Goal: Task Accomplishment & Management: Manage account settings

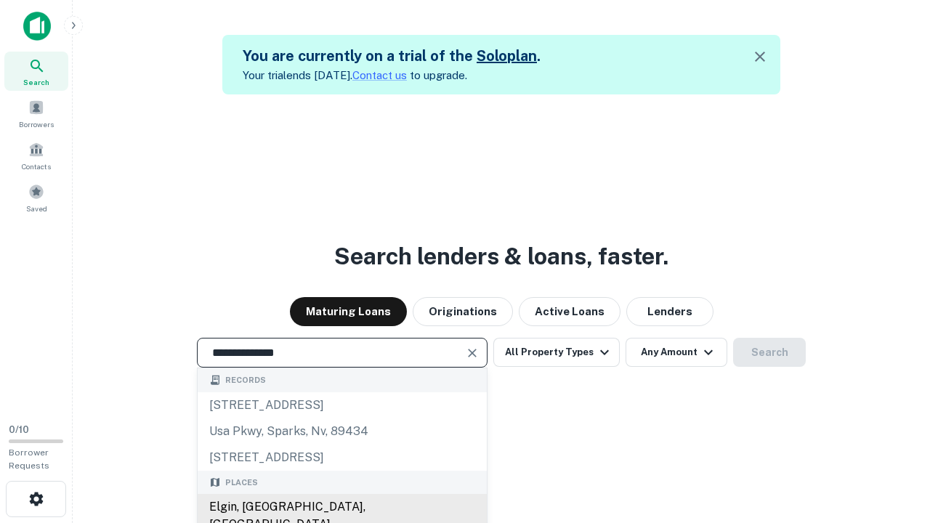
click at [341, 507] on div "Elgin, [GEOGRAPHIC_DATA], [GEOGRAPHIC_DATA]" at bounding box center [342, 516] width 289 height 44
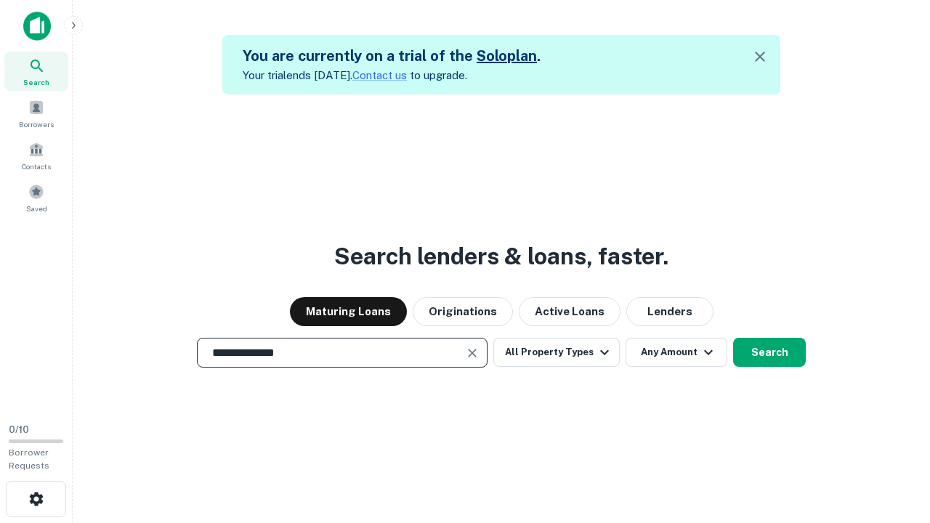
scroll to position [23, 0]
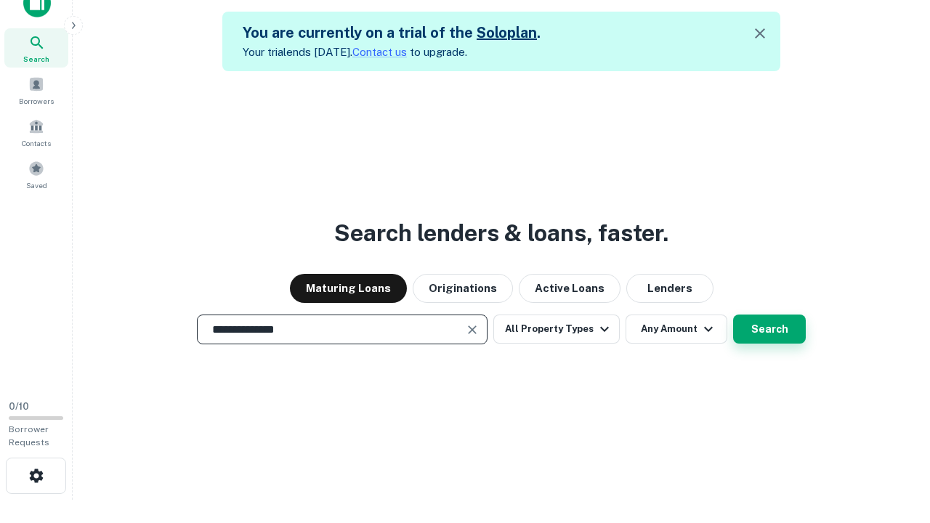
type input "**********"
click at [733, 315] on button "Search" at bounding box center [769, 329] width 73 height 29
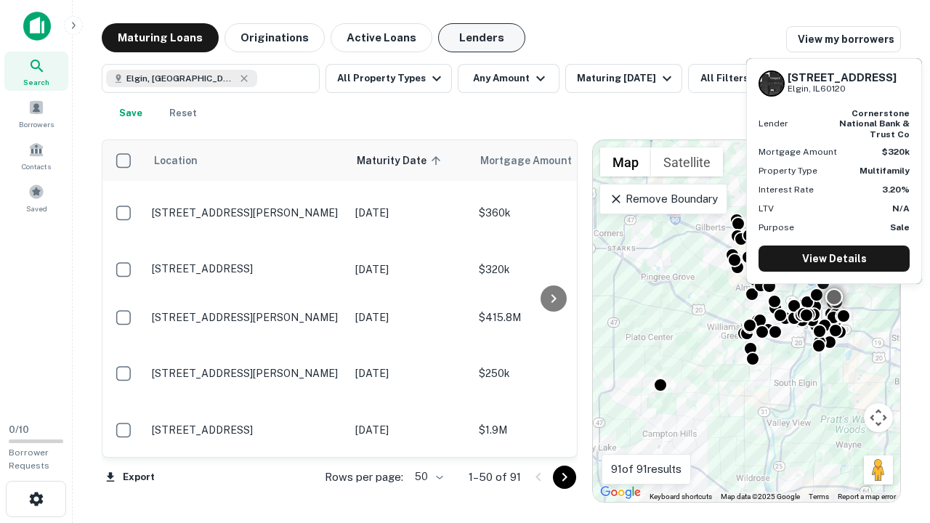
click at [482, 38] on button "Lenders" at bounding box center [481, 37] width 87 height 29
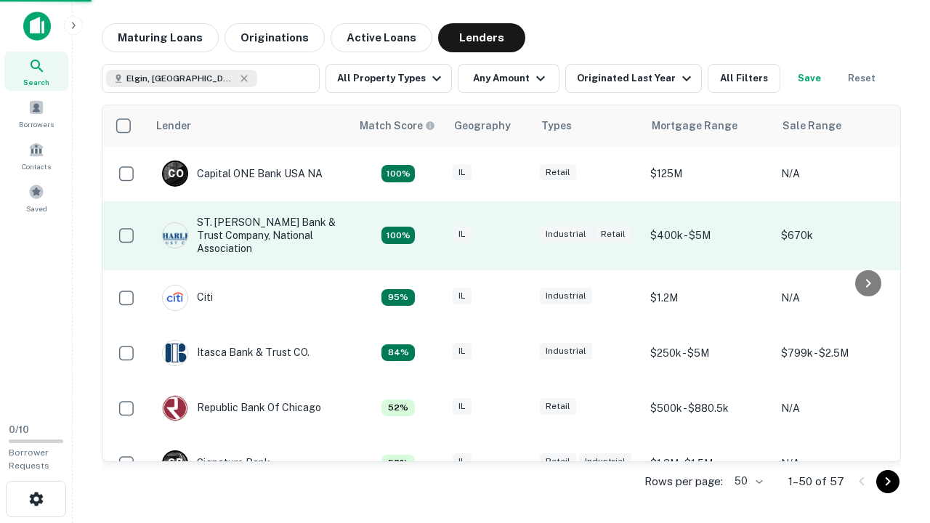
click at [516, 235] on div "IL" at bounding box center [489, 236] width 73 height 20
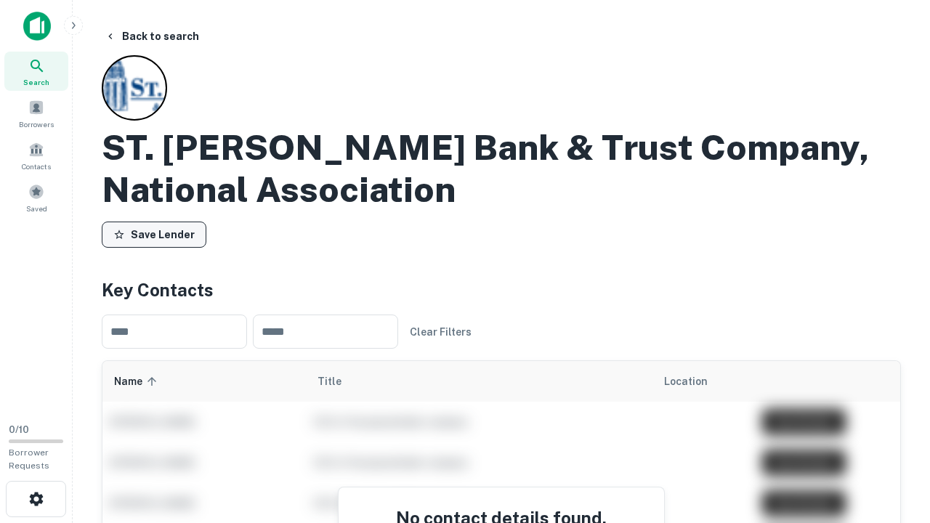
click at [154, 235] on button "Save Lender" at bounding box center [154, 235] width 105 height 26
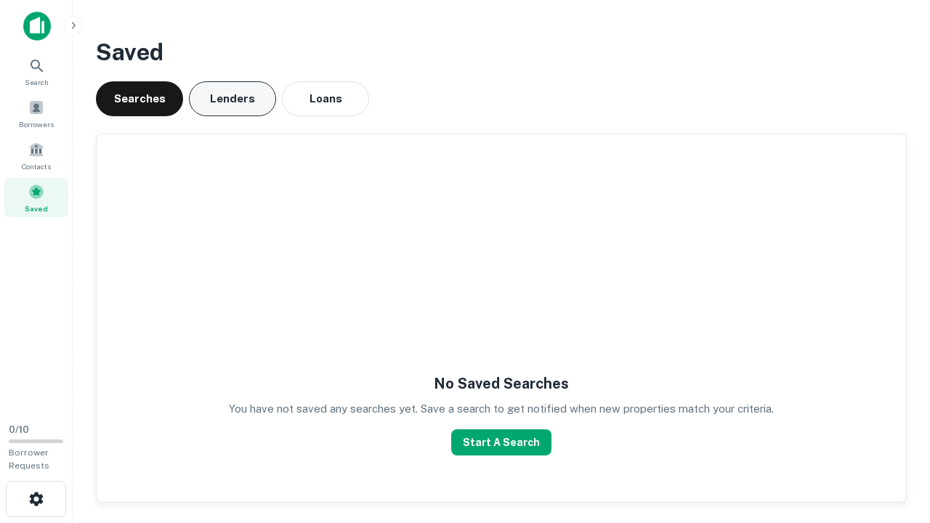
click at [232, 99] on button "Lenders" at bounding box center [232, 98] width 87 height 35
